Goal: Check status: Check status

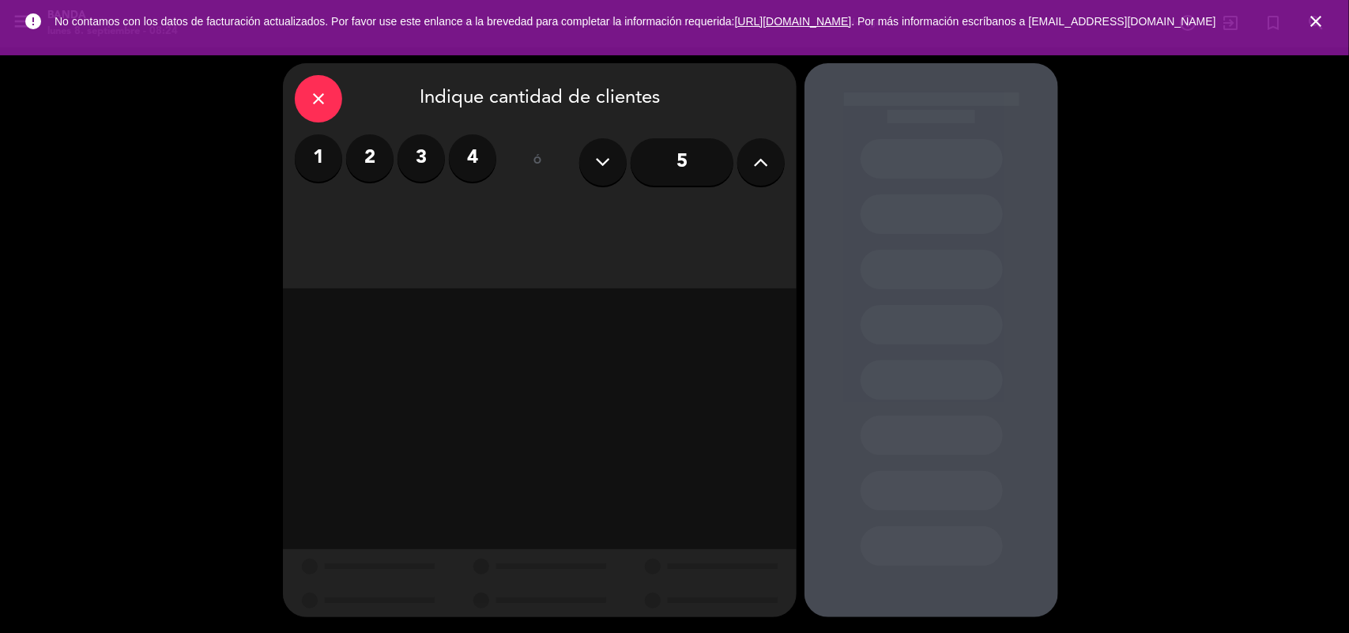
click at [1322, 24] on icon "close" at bounding box center [1315, 21] width 19 height 19
click at [1322, 24] on icon "search" at bounding box center [1315, 22] width 19 height 19
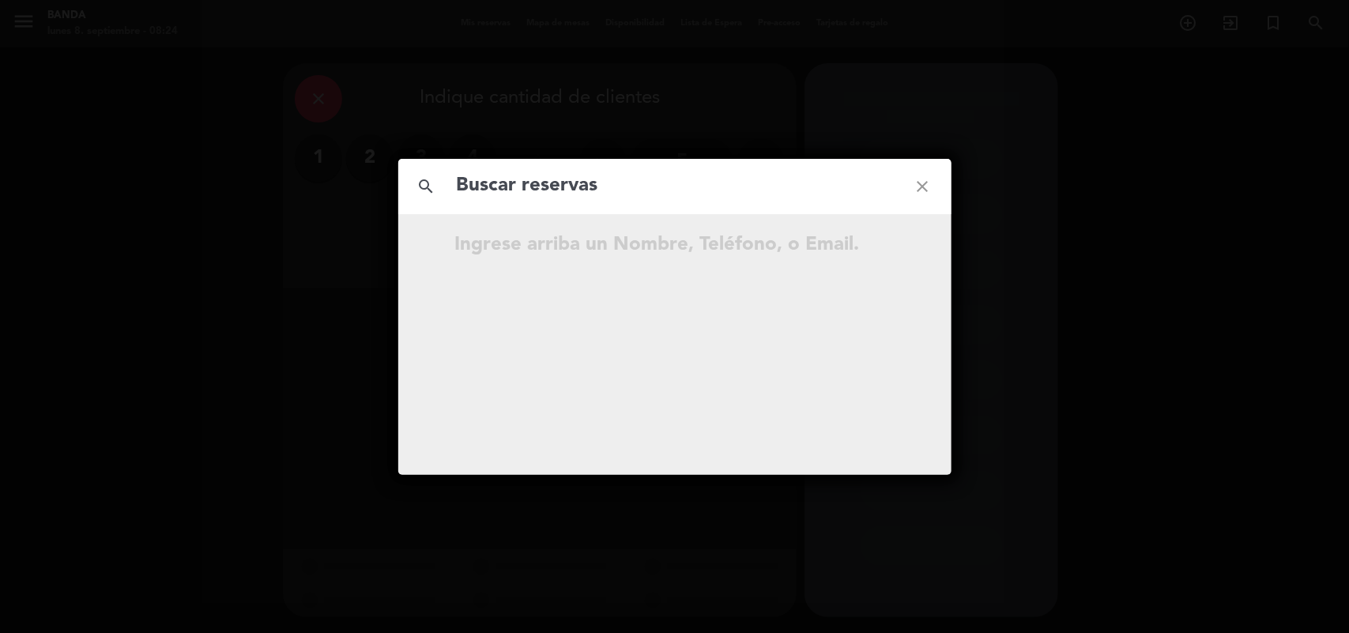
click at [668, 120] on div "search close Ingrese arriba un Nombre, Teléfono, o Email." at bounding box center [674, 316] width 1349 height 633
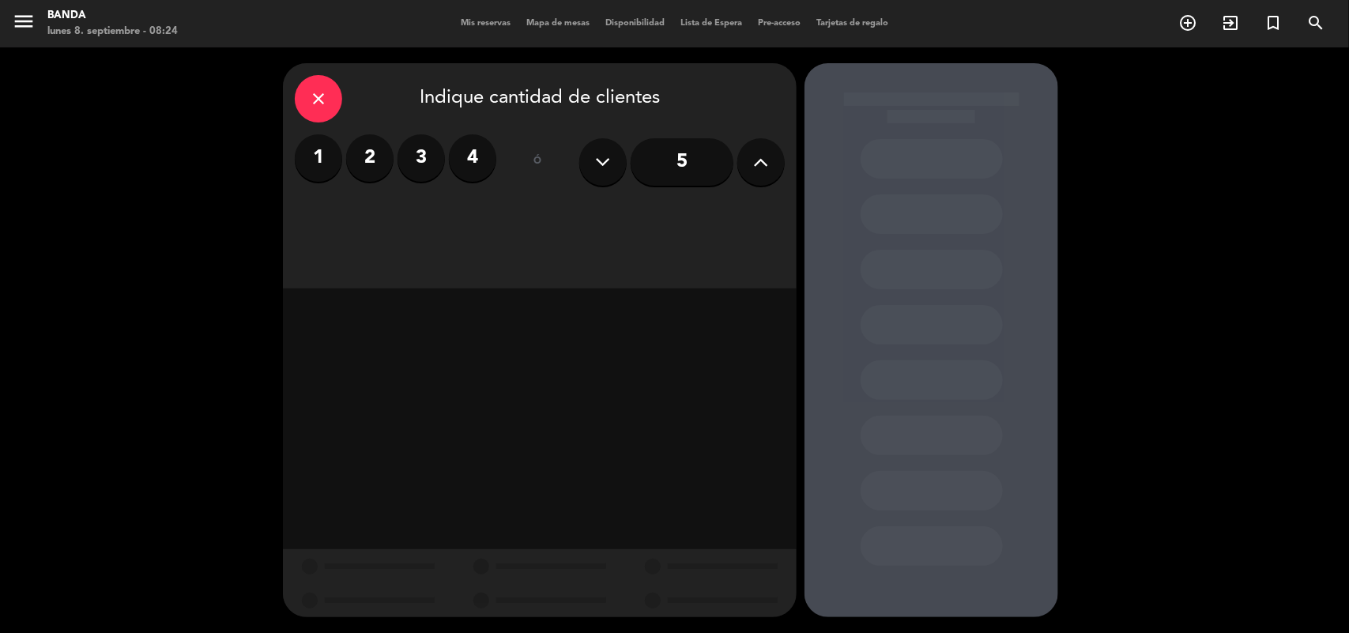
click at [480, 24] on span "Mis reservas" at bounding box center [486, 23] width 66 height 9
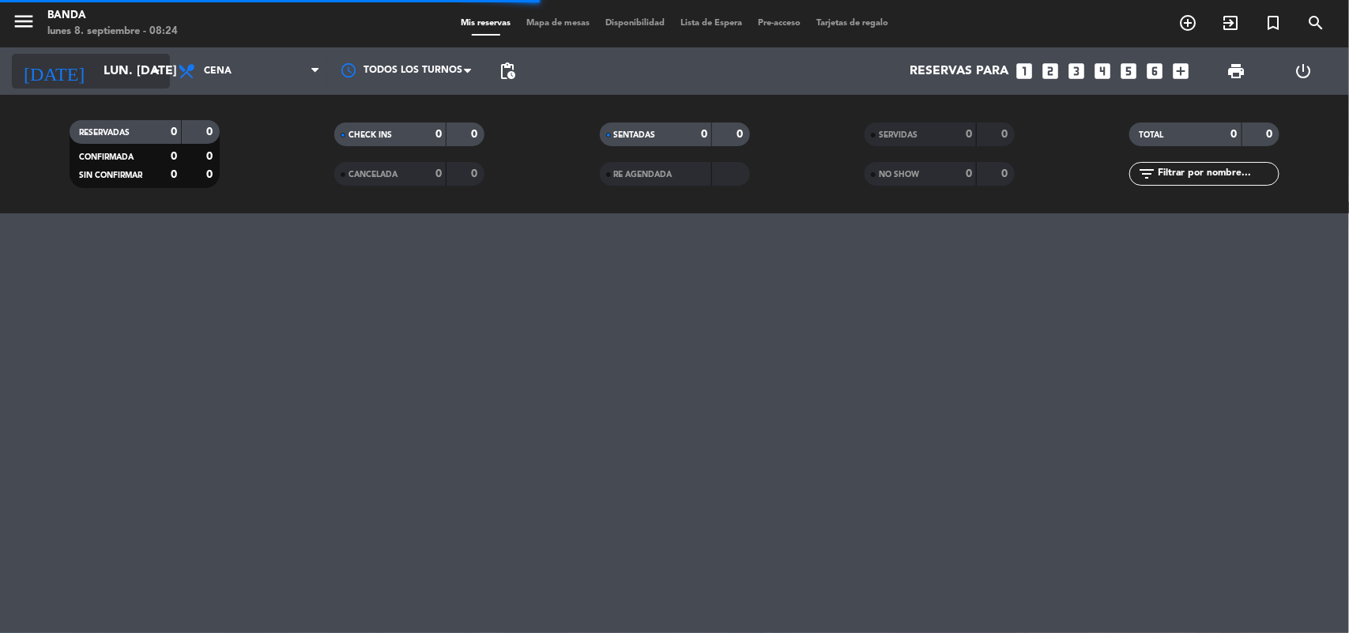
click at [141, 76] on input "lun. [DATE]" at bounding box center [179, 71] width 167 height 31
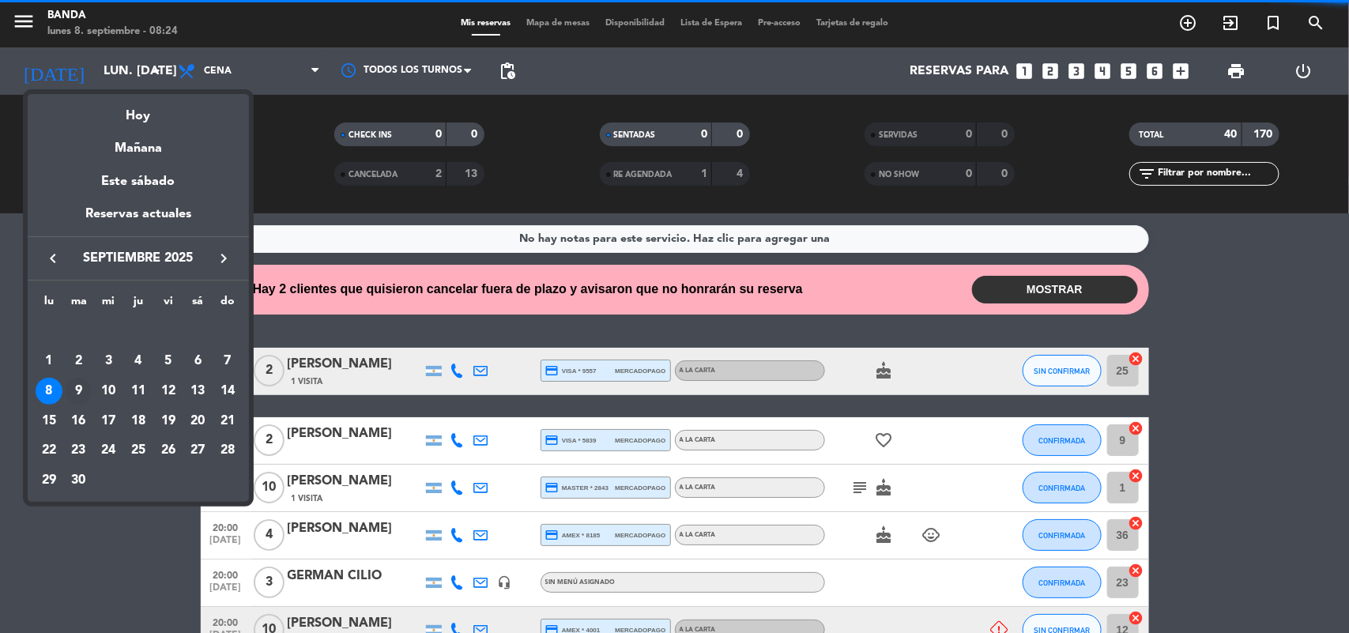
click at [77, 392] on div "9" at bounding box center [79, 391] width 27 height 27
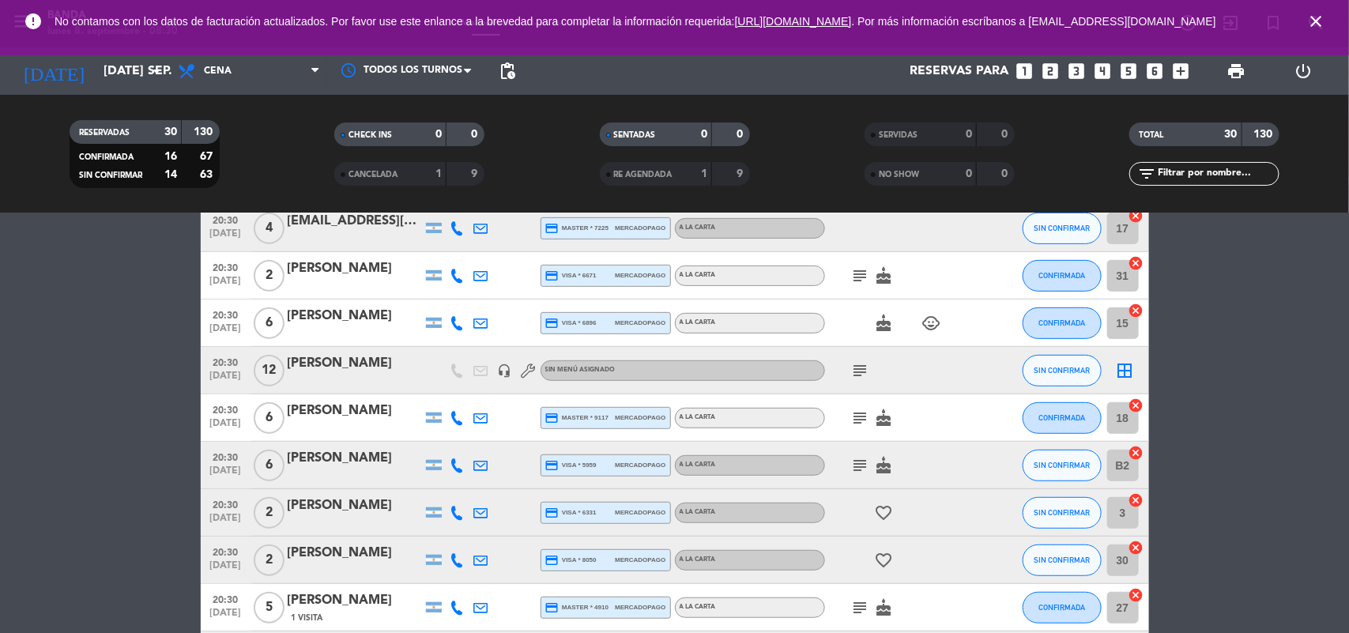
drag, startPoint x: 646, startPoint y: 476, endPoint x: 630, endPoint y: 662, distance: 187.1
click at [630, 632] on html "close × Banda × chrome_reader_mode Listado de Reservas account_box Clientes acc…" at bounding box center [674, 316] width 1349 height 633
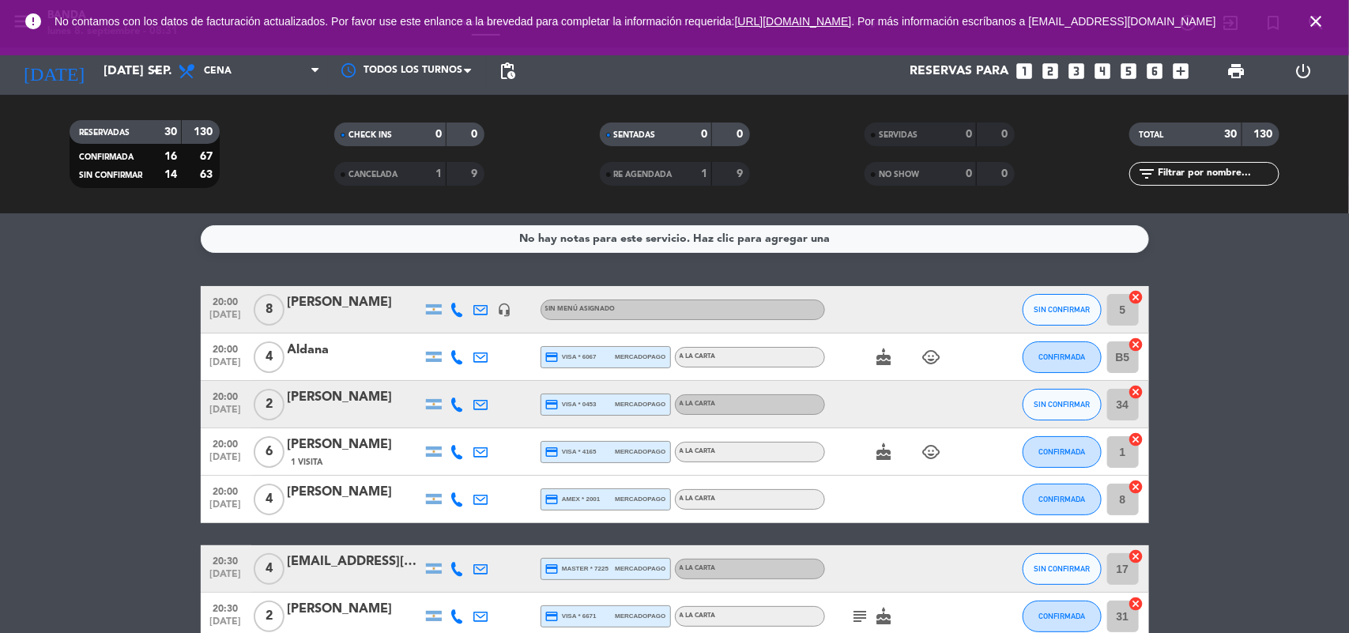
click at [132, 61] on input "[DATE] sep." at bounding box center [179, 71] width 167 height 31
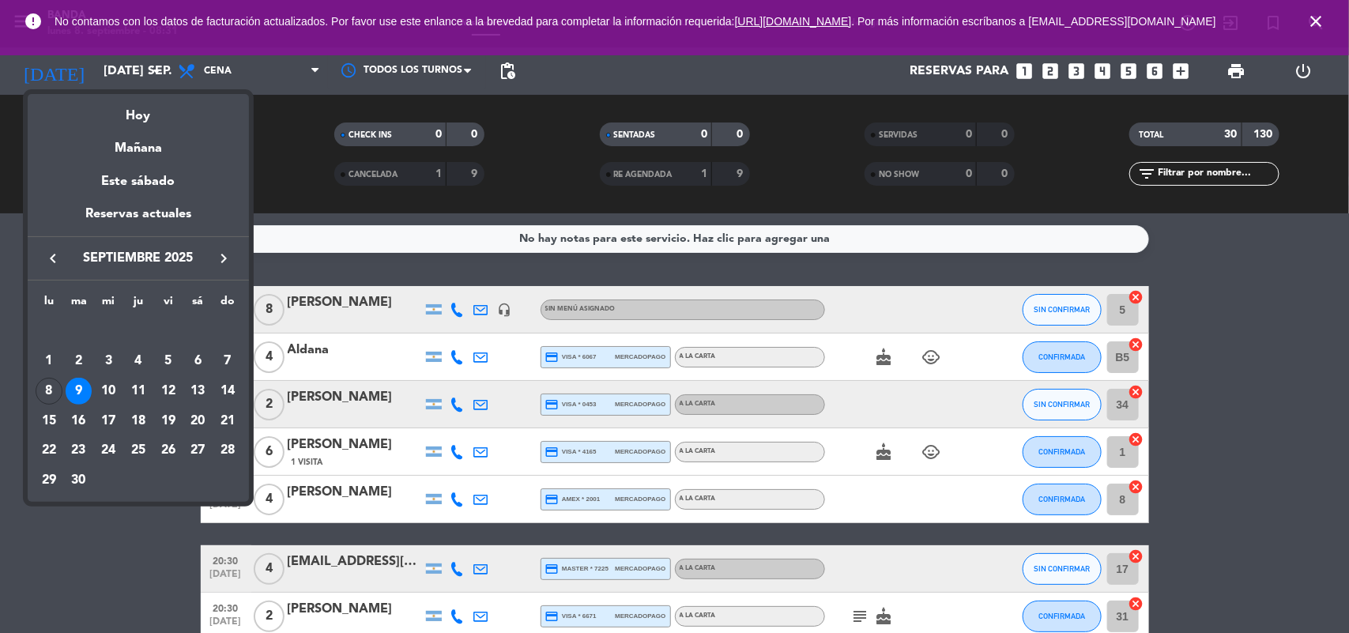
click at [127, 88] on div "semana que viene esta semana semana previa misma semana del año anterior Hoy Ma…" at bounding box center [138, 294] width 221 height 416
click at [133, 107] on div "Hoy" at bounding box center [138, 110] width 221 height 32
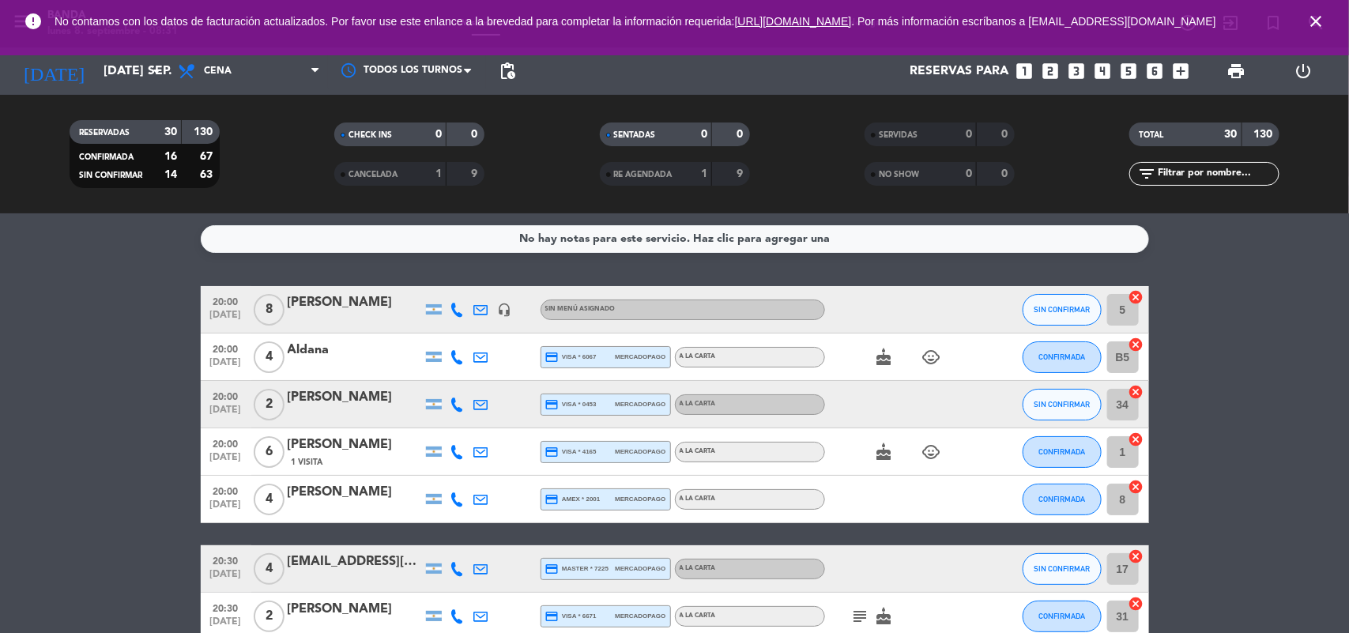
type input "lun. [DATE]"
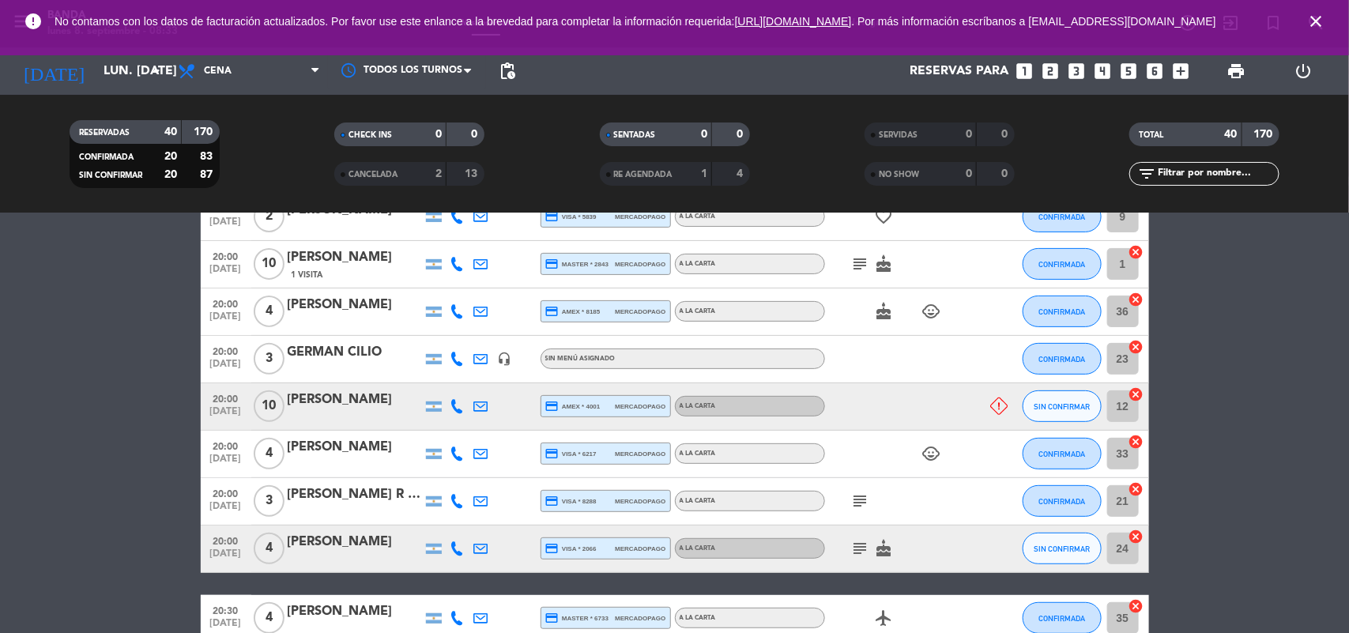
scroll to position [221, 0]
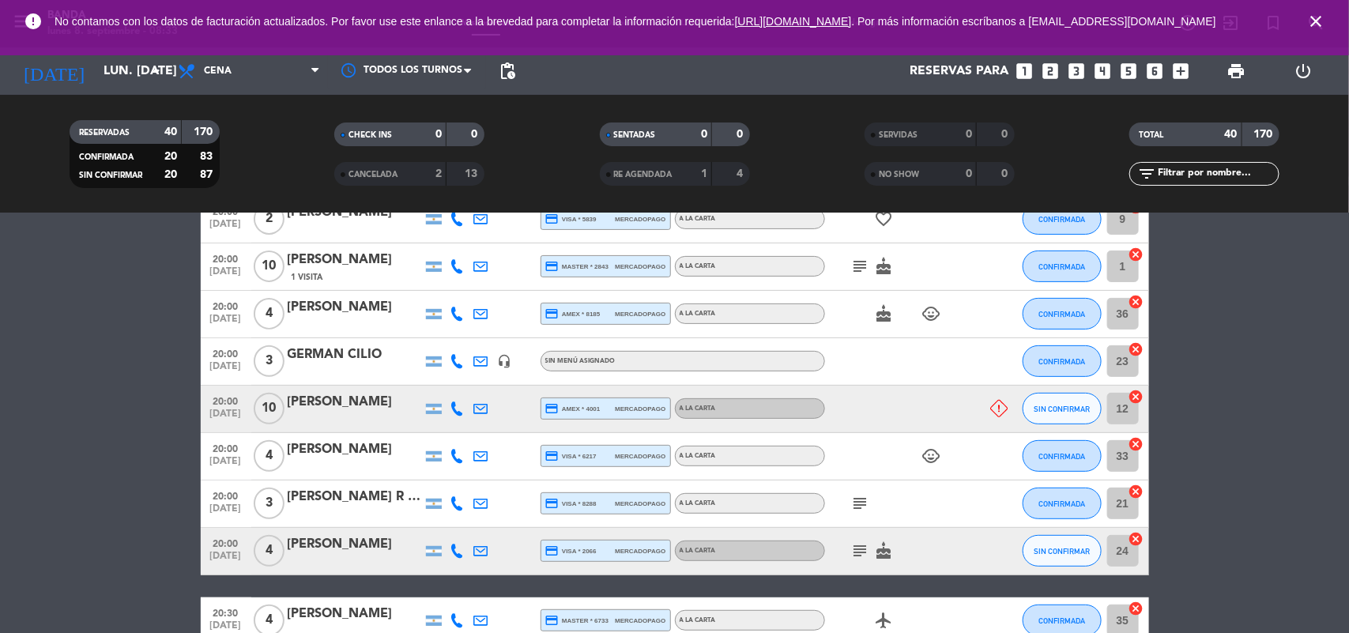
click at [483, 269] on icon at bounding box center [481, 266] width 14 height 14
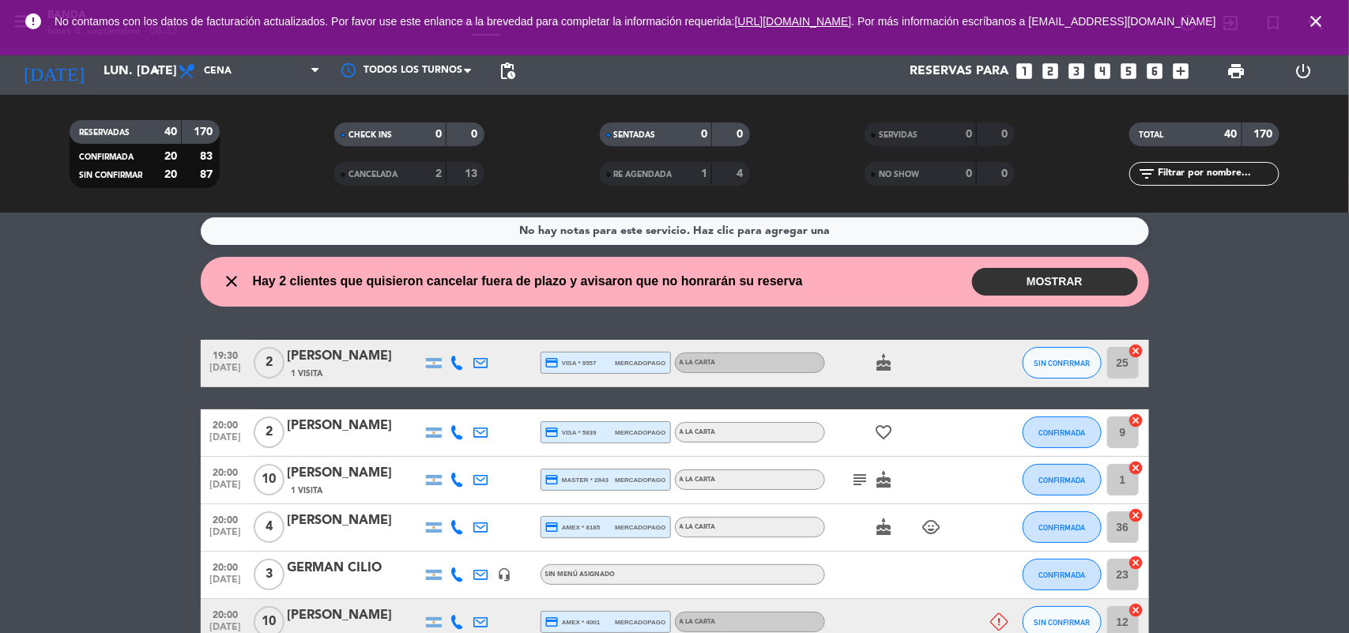
scroll to position [0, 0]
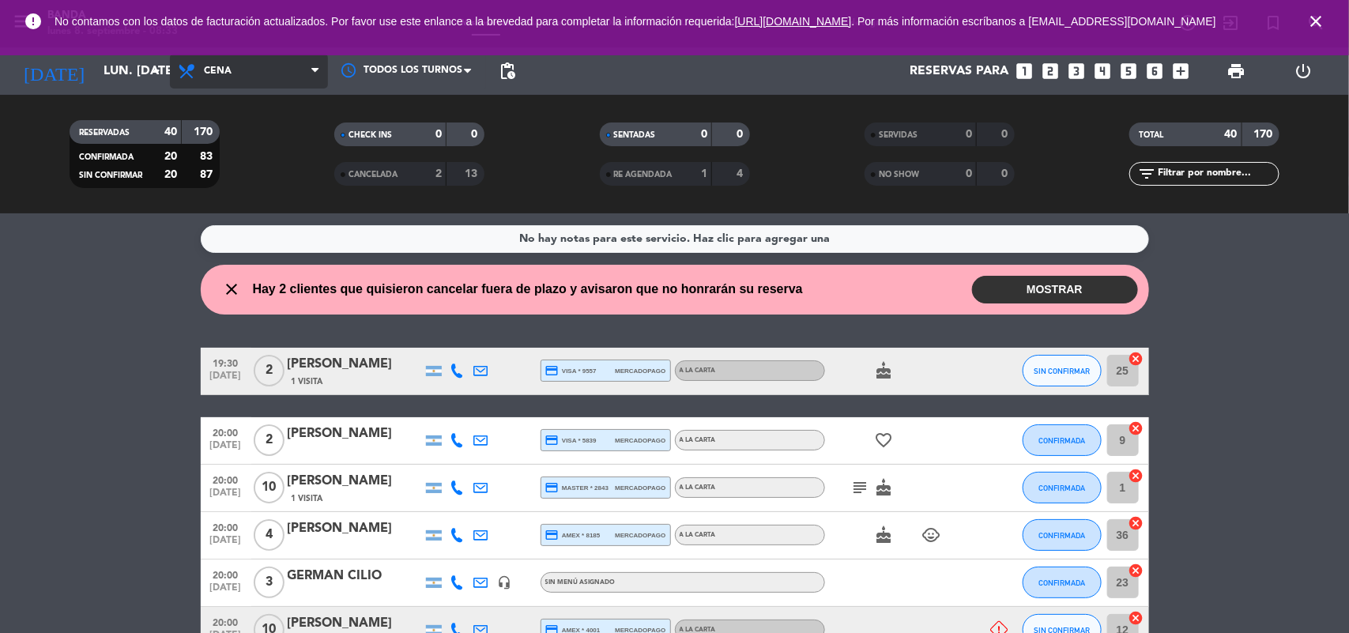
click at [235, 73] on span "Cena" at bounding box center [249, 71] width 158 height 35
click at [239, 130] on div "menu Banda lunes 8. septiembre - 08:33 Mis reservas Mapa de mesas Disponibilida…" at bounding box center [674, 106] width 1349 height 213
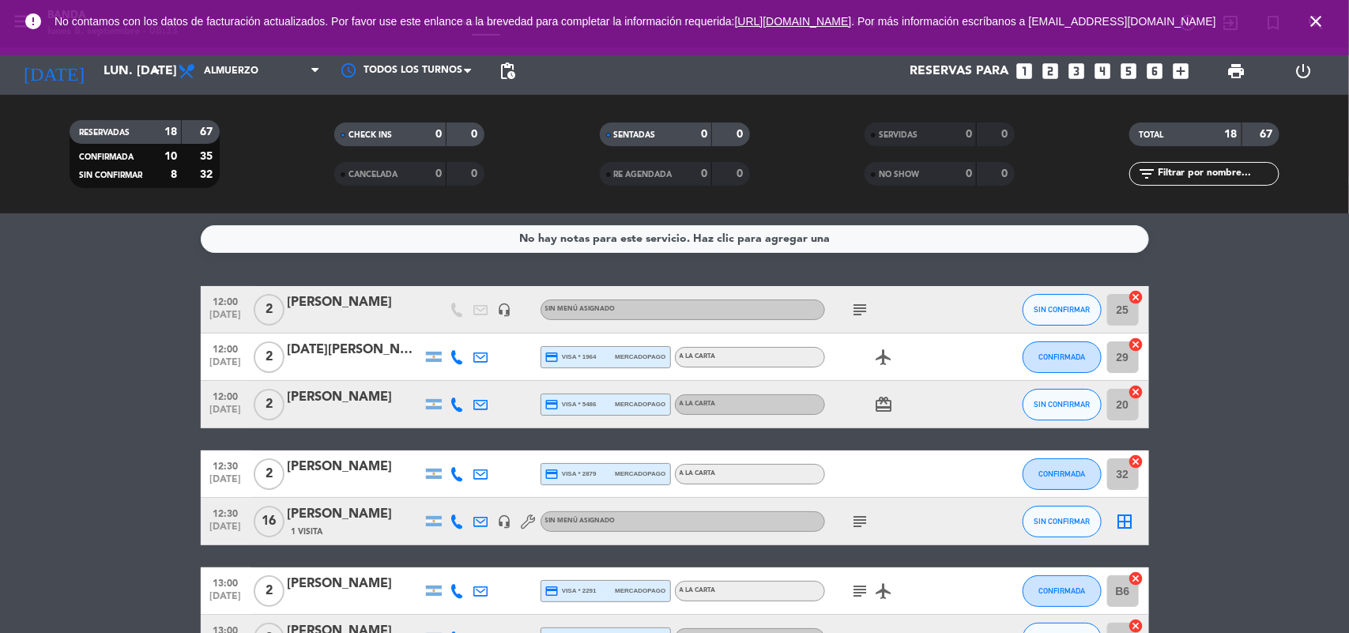
click at [338, 344] on div "[DATE][PERSON_NAME]" at bounding box center [355, 350] width 134 height 21
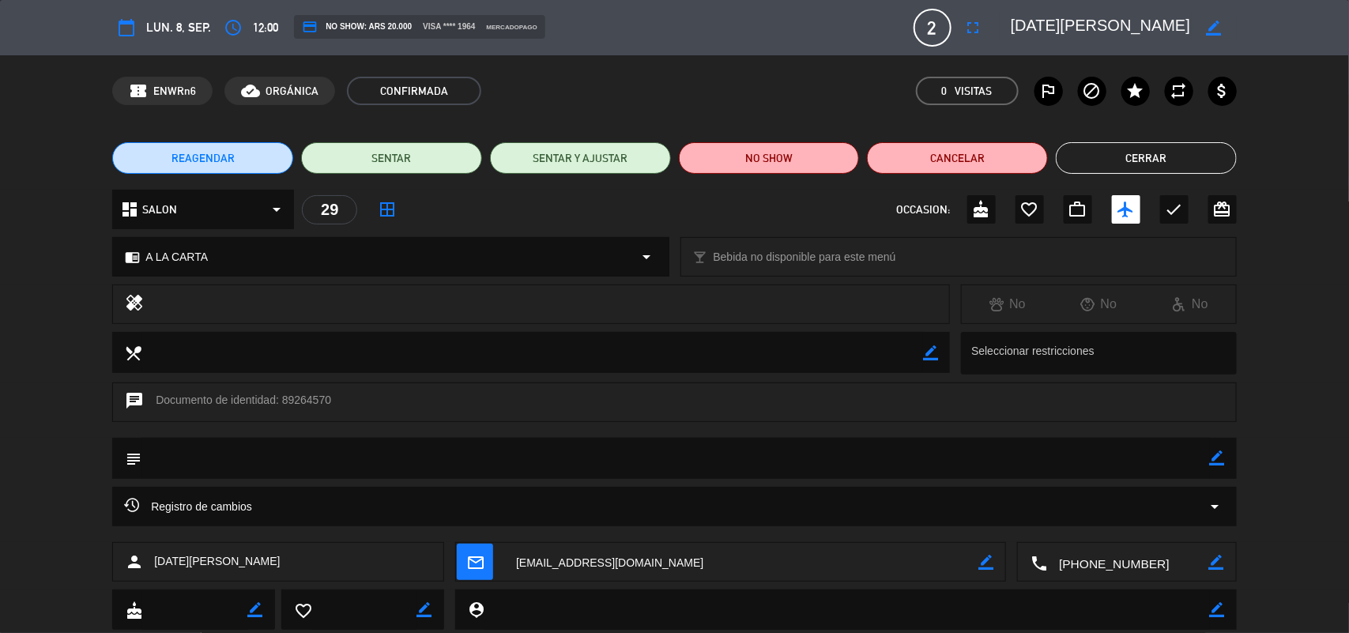
click at [1150, 168] on button "Cerrar" at bounding box center [1145, 158] width 181 height 32
